Goal: Find specific page/section

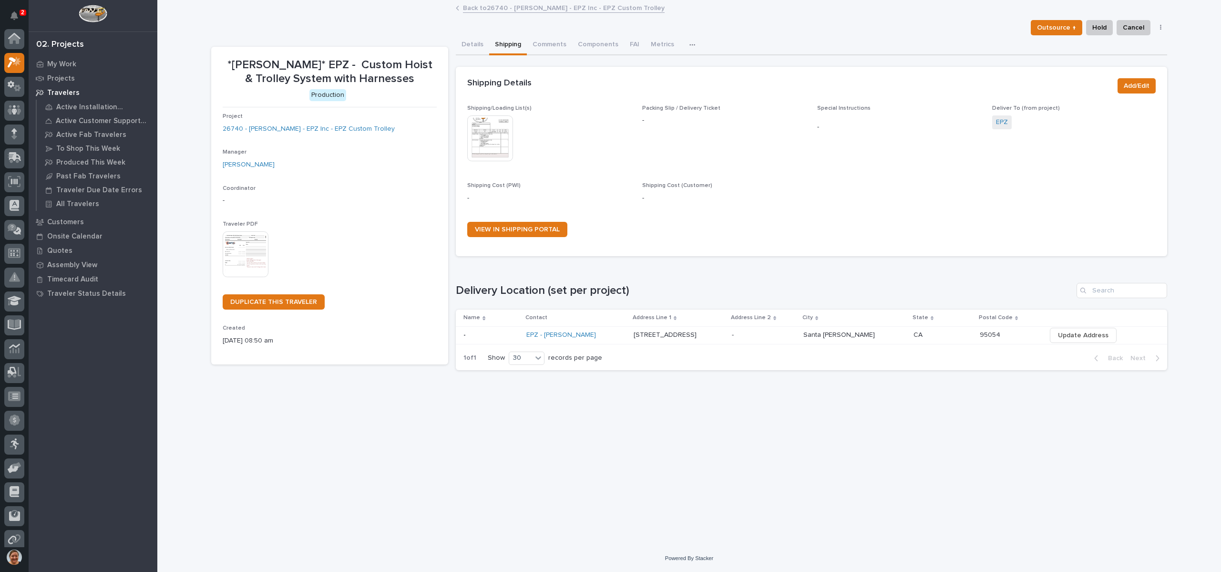
scroll to position [24, 0]
click at [518, 10] on link "Back to 26740 - [PERSON_NAME] - EPZ Inc - EPZ Custom Trolley" at bounding box center [564, 7] width 202 height 11
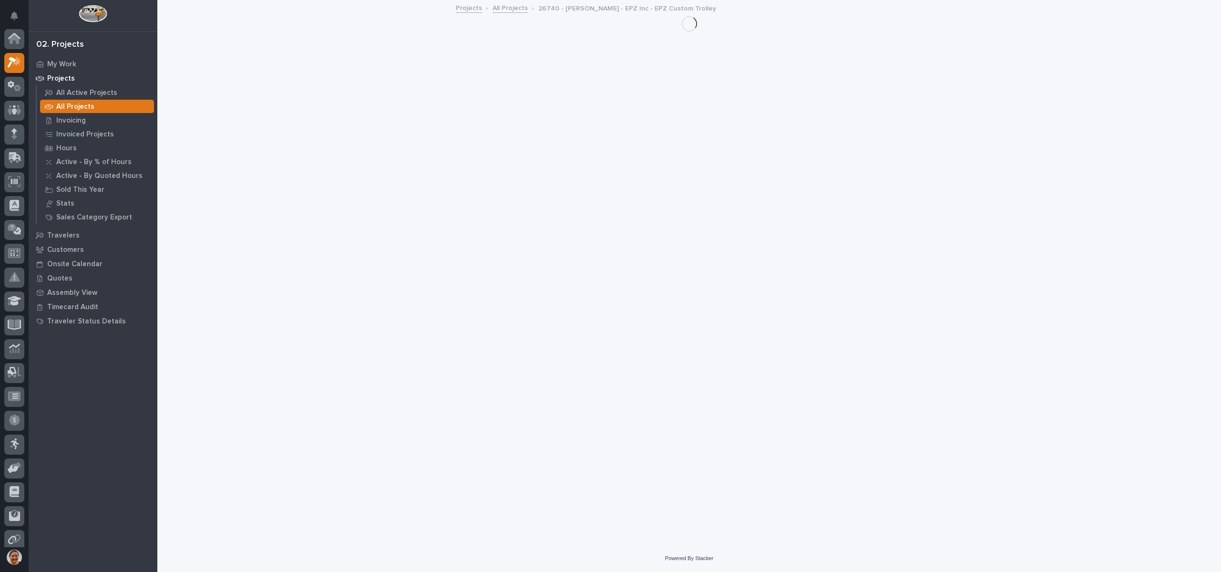
scroll to position [24, 0]
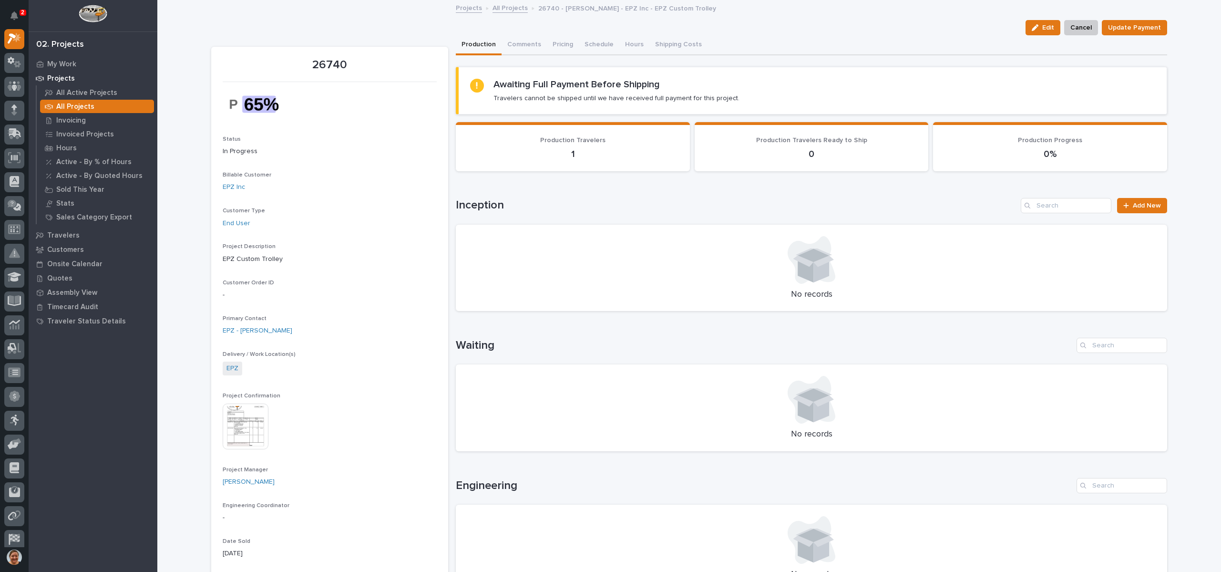
click at [504, 5] on link "All Projects" at bounding box center [510, 7] width 35 height 11
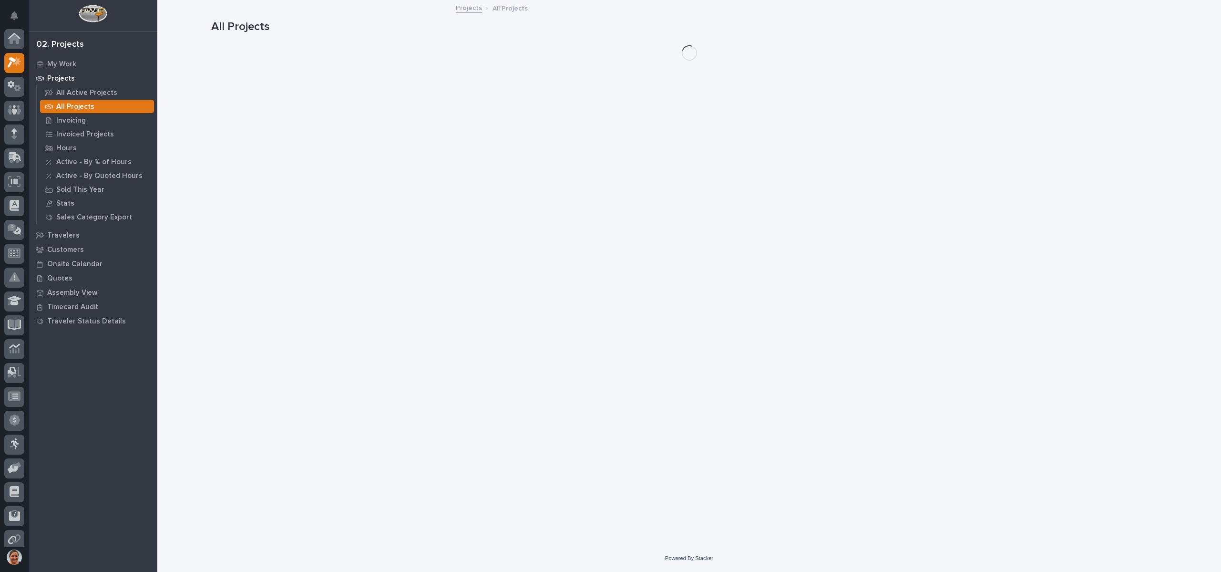
scroll to position [24, 0]
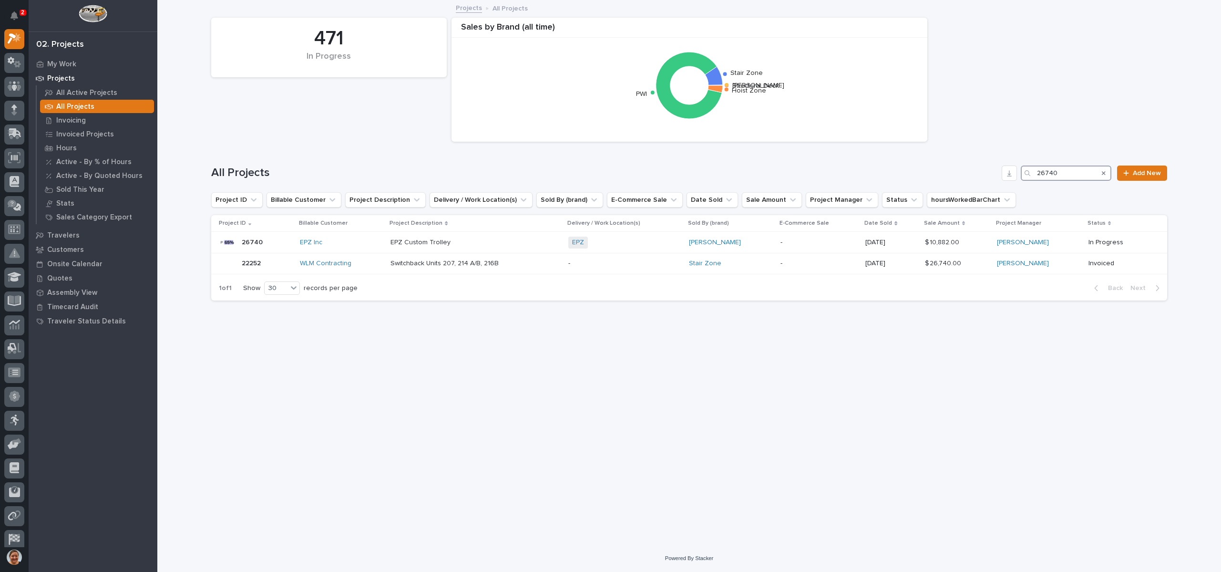
drag, startPoint x: 1078, startPoint y: 166, endPoint x: 997, endPoint y: 185, distance: 83.3
click at [999, 185] on div "All Projects 26740 Add New" at bounding box center [689, 169] width 956 height 46
type input "25510"
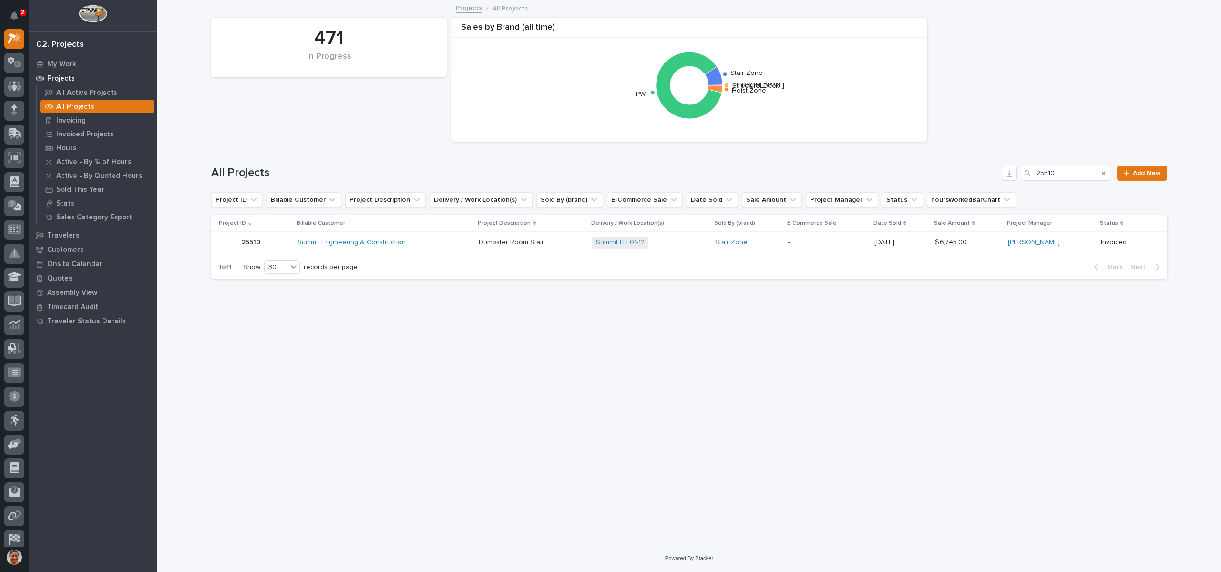
click at [251, 240] on p "25510" at bounding box center [252, 242] width 21 height 10
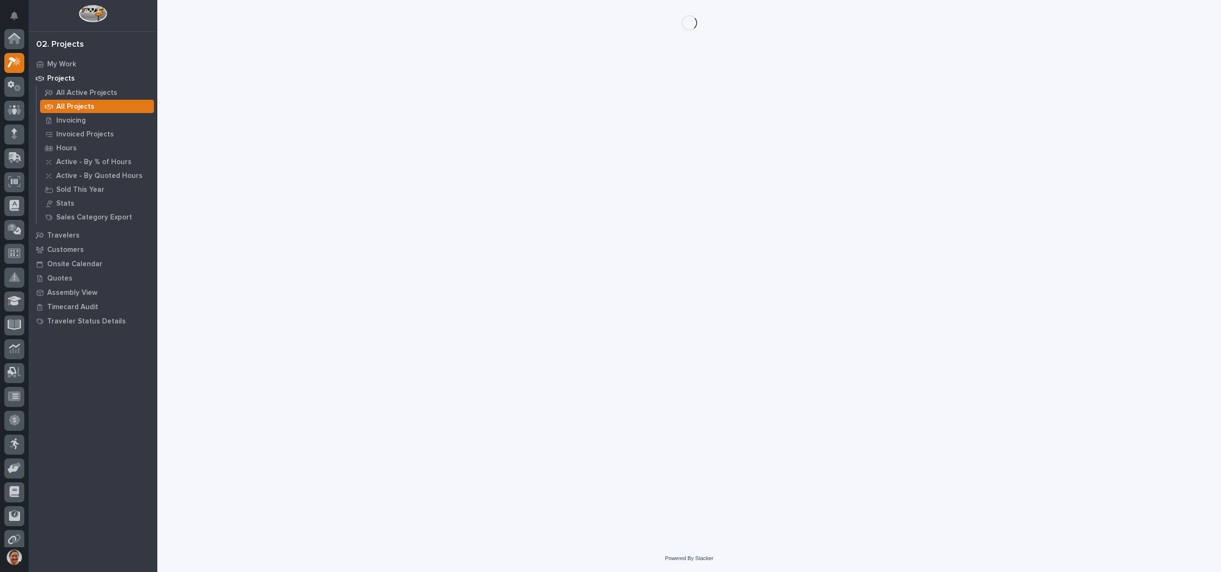
scroll to position [24, 0]
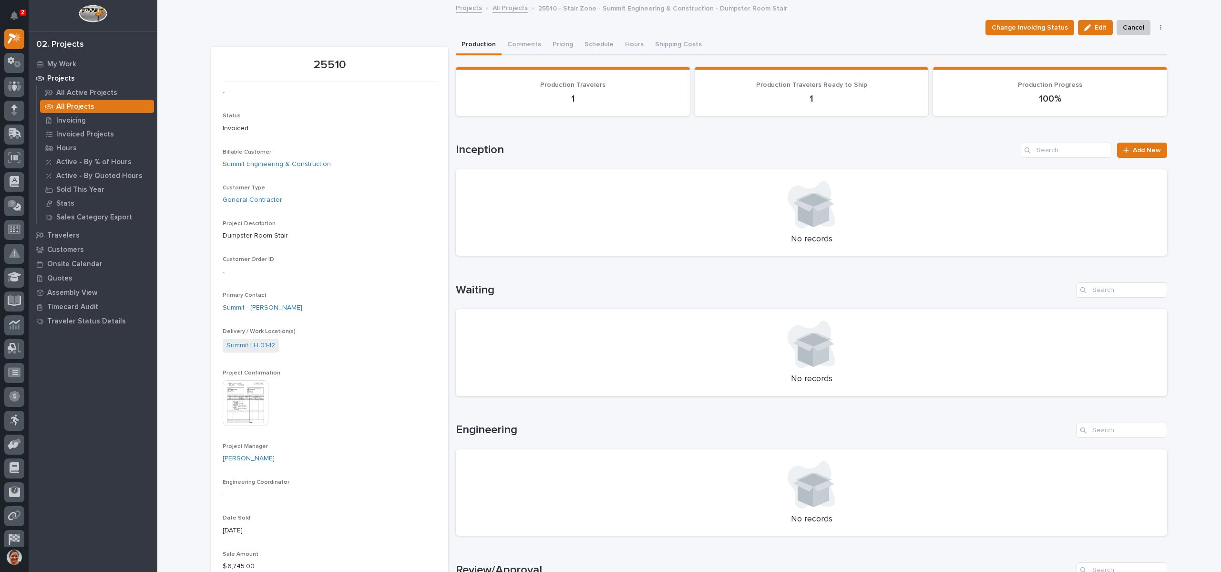
click at [504, 5] on link "All Projects" at bounding box center [510, 7] width 35 height 11
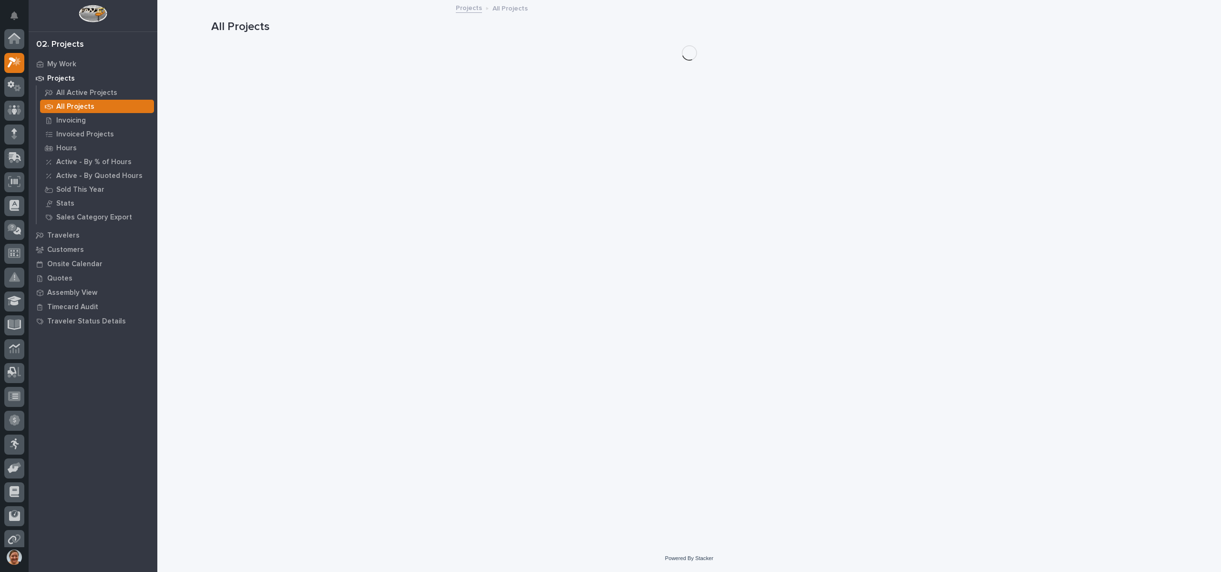
scroll to position [24, 0]
